Goal: Task Accomplishment & Management: Manage account settings

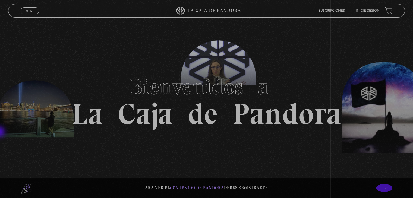
click at [0, 133] on section "Bienvenidos a La Caja de Pandora" at bounding box center [206, 99] width 413 height 198
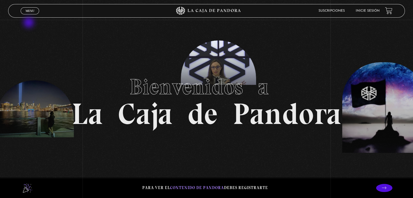
click at [24, 15] on div "Menu Cerrar" at bounding box center [83, 10] width 124 height 13
click at [27, 12] on span "Menu" at bounding box center [30, 10] width 9 height 3
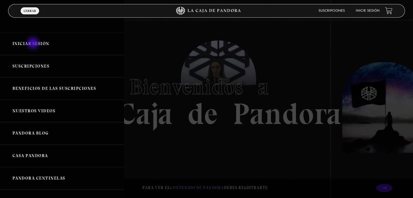
click at [34, 44] on link "Iniciar Sesión" at bounding box center [62, 44] width 124 height 23
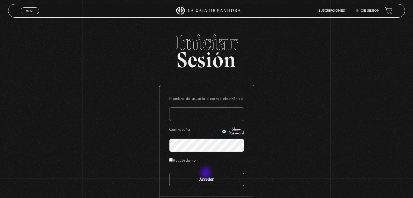
type input "[EMAIL_ADDRESS][DOMAIN_NAME]"
click at [208, 179] on input "Acceder" at bounding box center [206, 180] width 75 height 14
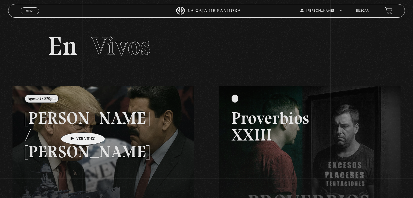
click at [74, 124] on link at bounding box center [218, 185] width 413 height 198
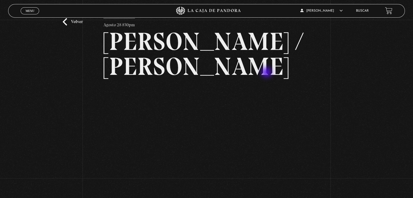
scroll to position [27, 0]
